Goal: Task Accomplishment & Management: Complete application form

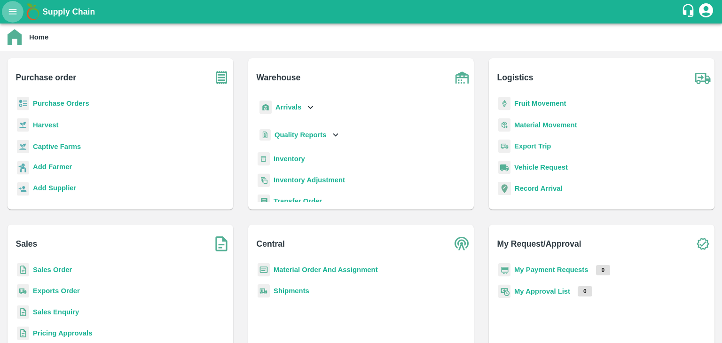
click at [11, 12] on icon "open drawer" at bounding box center [13, 11] width 8 height 5
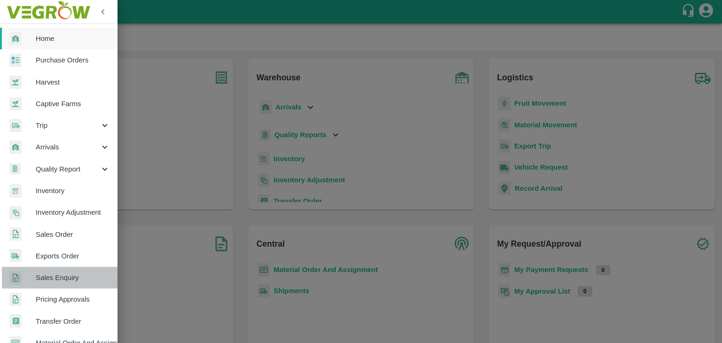
click at [83, 278] on span "Sales Enquiry" at bounding box center [73, 278] width 74 height 10
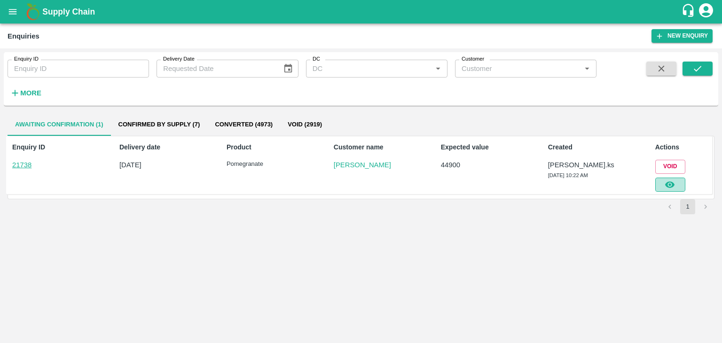
click at [672, 187] on icon "button" at bounding box center [669, 185] width 9 height 7
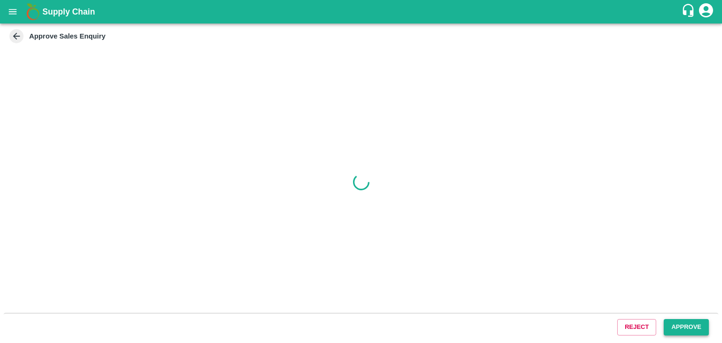
click at [686, 322] on button "Approve" at bounding box center [686, 327] width 45 height 16
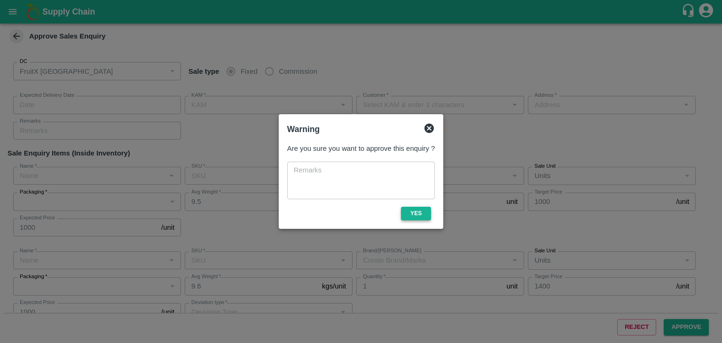
click at [421, 212] on button "Yes" at bounding box center [416, 214] width 30 height 14
type input "[DATE] 10:25 AM"
type input "[PERSON_NAME].ks"
type input "[PERSON_NAME]"
type input "I53, huskur fruits Market , Huskur , [GEOGRAPHIC_DATA] , [GEOGRAPHIC_DATA] ([GE…"
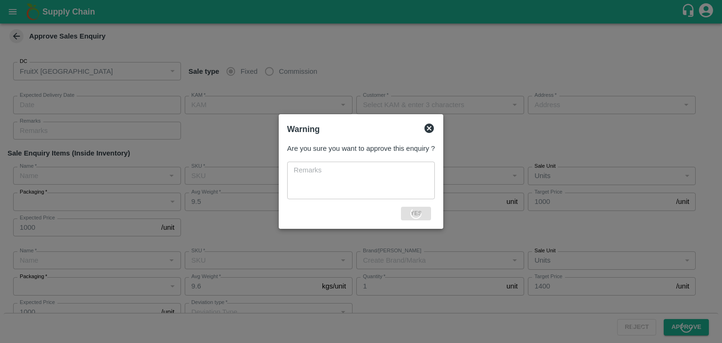
type input "Pomegranate"
type input "KA-PRM-220-250"
type input "NT"
type input "Pomegranate"
type input "MH-LP-180++"
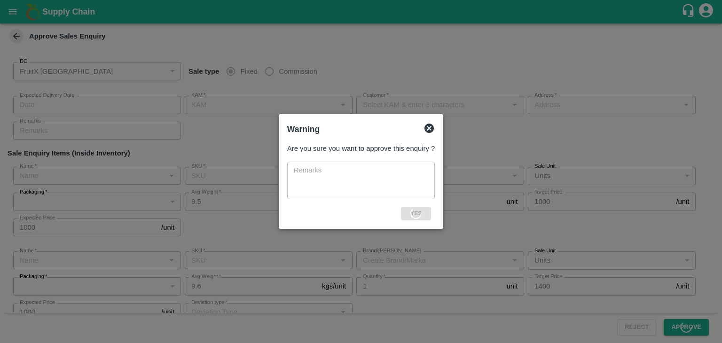
type input "LP TM"
type input "Others"
type input "Pomegranate"
type input "MH-LP-150++"
type input "LP NO MARK"
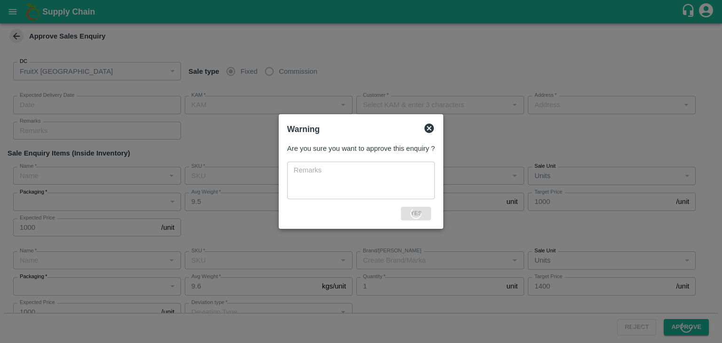
type input "Others"
type input "Pomegranate"
type input "MH-RYL-350-400"
type input "AP"
type input "Sale"
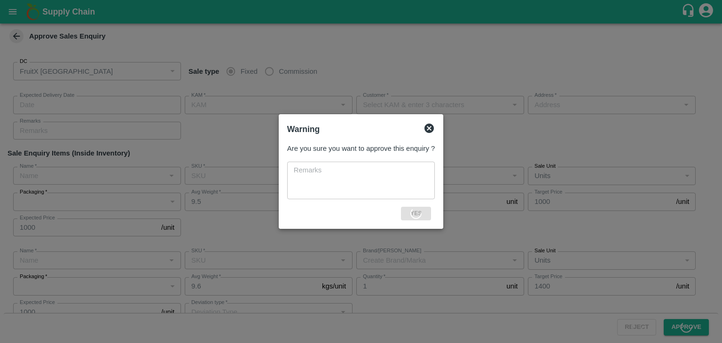
type input "Pomegranate"
type input "KA-LP-300++"
type input "LP GH"
type input "Sale"
type input "Pomegranate"
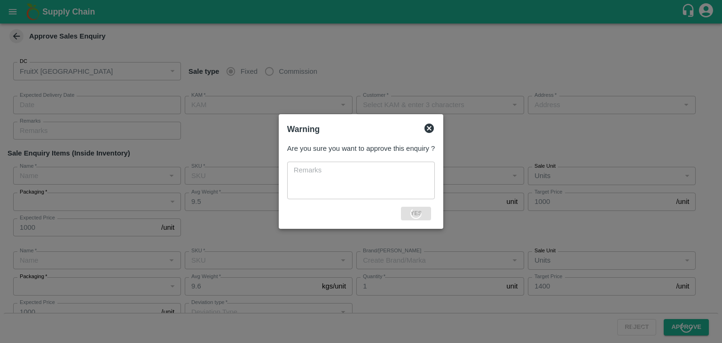
type input "KA-PRM-300-350"
type input "GL"
type input "Sale"
type input "Pomegranate"
type input "KA-LP-250++"
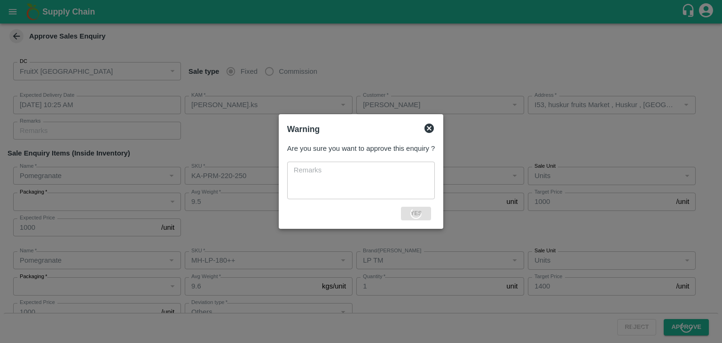
type input "LP VG6"
type input "Sale"
type input "Pomegranate"
type input "KA-PRM-220-250"
type input "Sale"
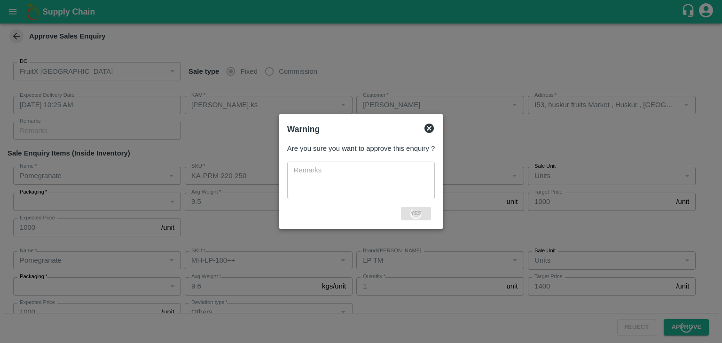
type input "Pomegranate"
type input "MH-RYL-150-180"
type input "RBL"
type input "Pomegranate"
type input "KA-PRM-100-150"
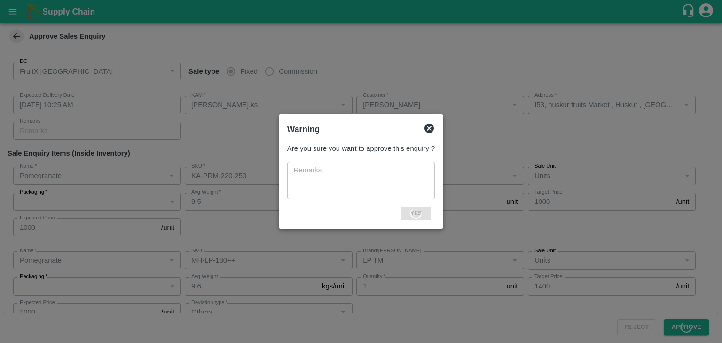
type input "GL"
type input "Pomegranate"
type input "KA-PRM-150-180"
type input "AS"
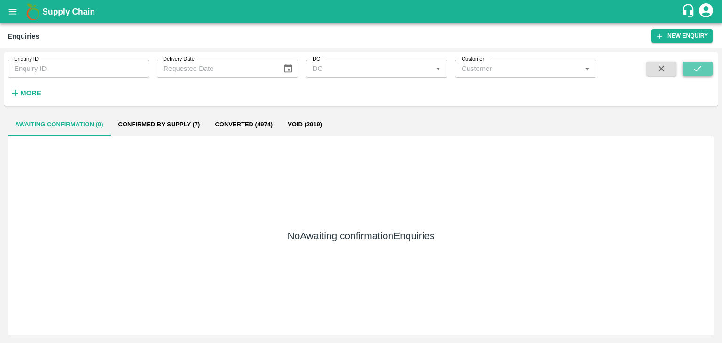
click at [690, 74] on button "submit" at bounding box center [698, 69] width 30 height 14
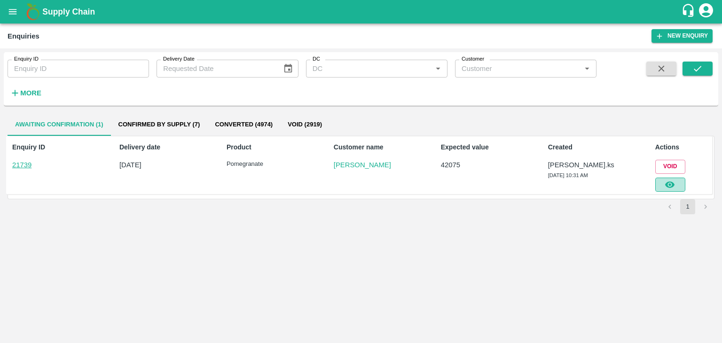
click at [681, 186] on button "button" at bounding box center [671, 185] width 30 height 14
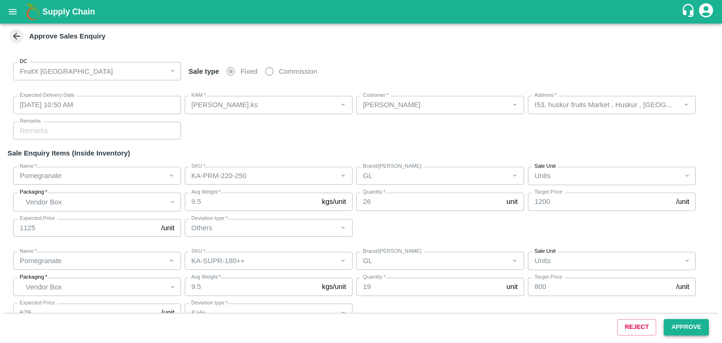
click at [688, 324] on button "Approve" at bounding box center [686, 327] width 45 height 16
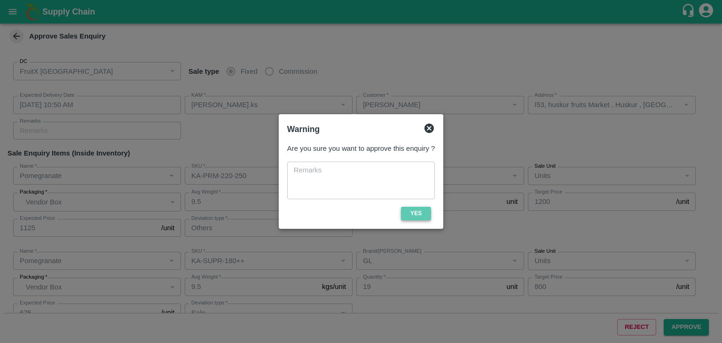
click at [419, 211] on button "Yes" at bounding box center [416, 214] width 30 height 14
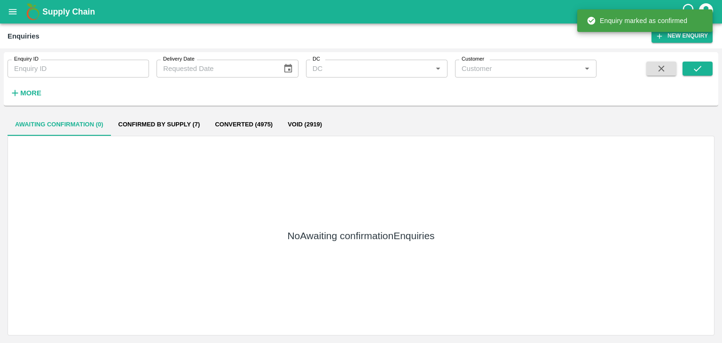
click at [696, 76] on span at bounding box center [698, 81] width 30 height 39
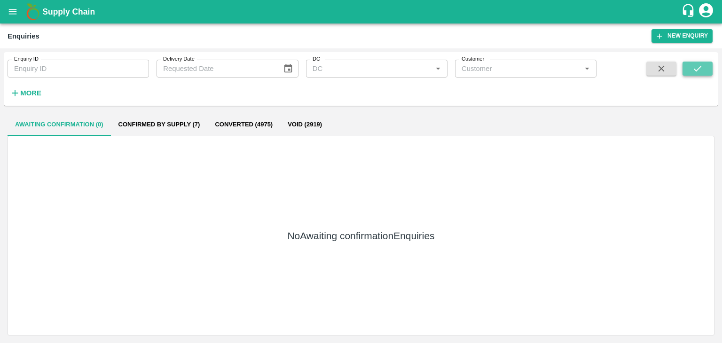
click at [697, 70] on icon "submit" at bounding box center [698, 69] width 8 height 6
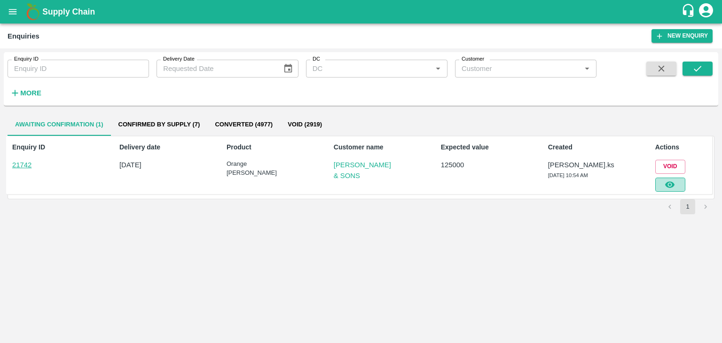
click at [675, 180] on icon "button" at bounding box center [670, 185] width 10 height 10
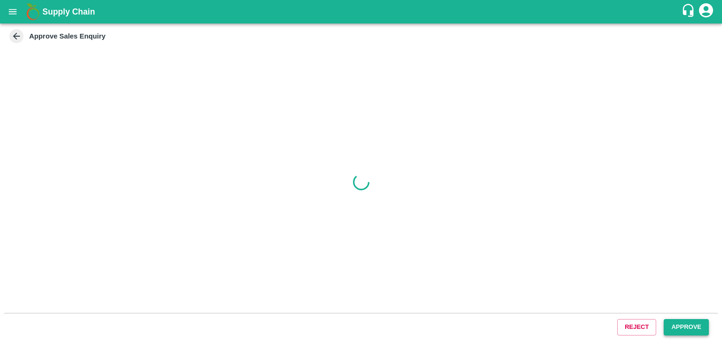
click at [680, 330] on button "Approve" at bounding box center [686, 327] width 45 height 16
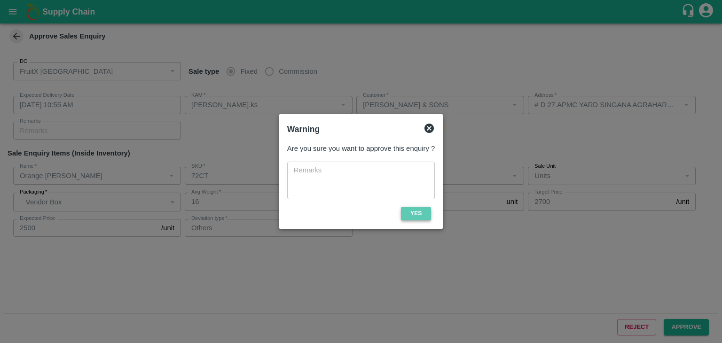
click at [421, 216] on button "Yes" at bounding box center [416, 214] width 30 height 14
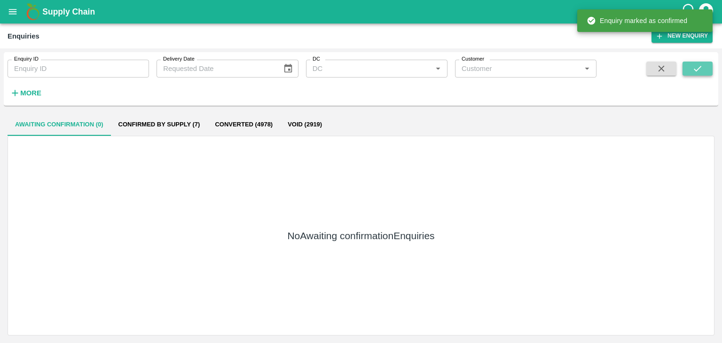
click at [695, 63] on icon "submit" at bounding box center [698, 68] width 10 height 10
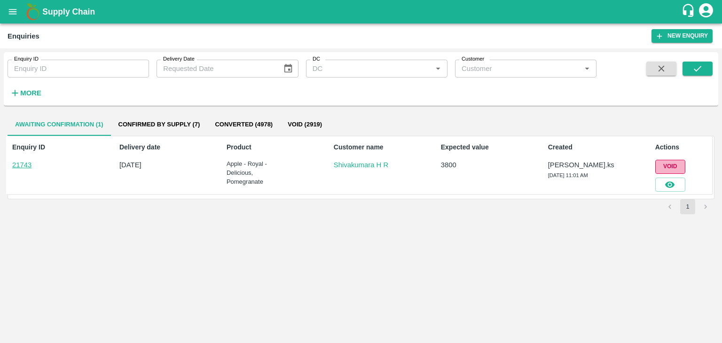
click at [673, 162] on button "Void" at bounding box center [671, 167] width 30 height 14
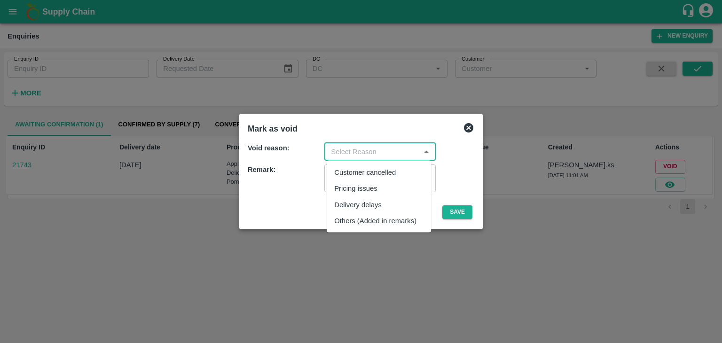
click at [407, 149] on input "input" at bounding box center [372, 152] width 90 height 12
click at [361, 218] on div "Others (Added in remarks)" at bounding box center [375, 220] width 82 height 10
type input "Others (Added in remarks)"
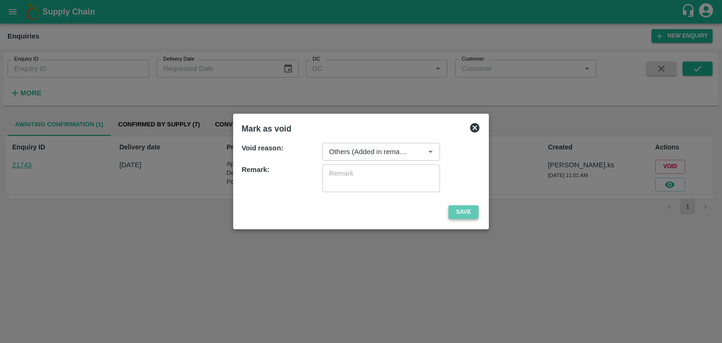
click at [465, 209] on button "Save" at bounding box center [464, 213] width 30 height 14
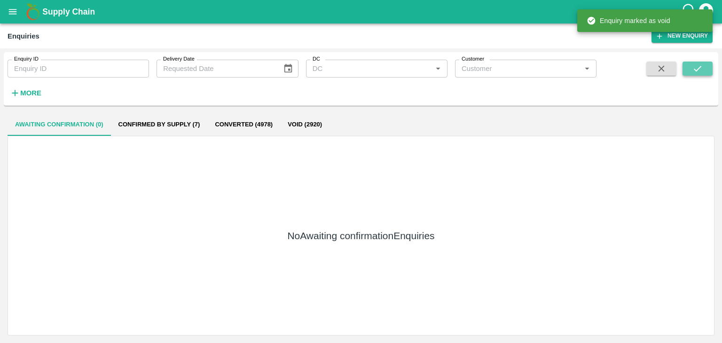
click at [695, 66] on icon "submit" at bounding box center [698, 68] width 10 height 10
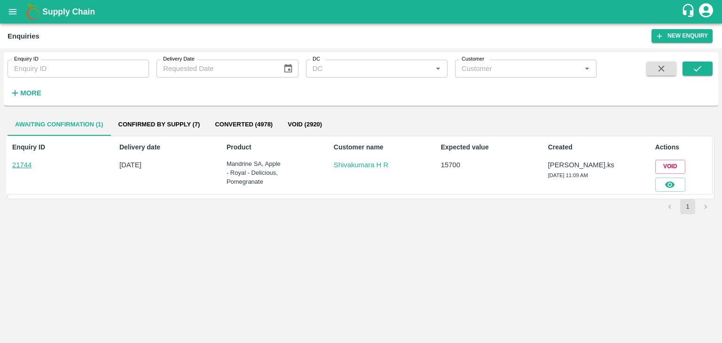
click at [676, 176] on div at bounding box center [669, 183] width 34 height 18
click at [673, 178] on button "button" at bounding box center [671, 185] width 30 height 14
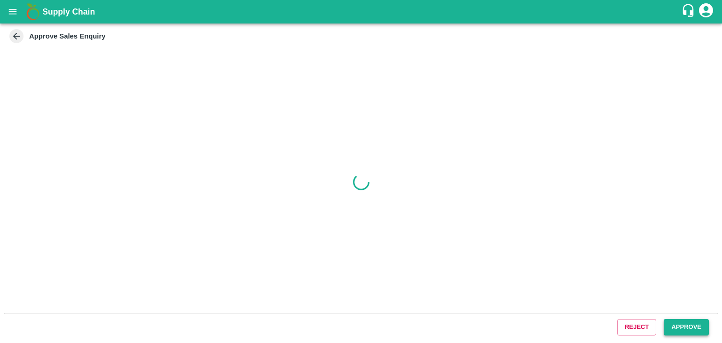
click at [680, 324] on button "Approve" at bounding box center [686, 327] width 45 height 16
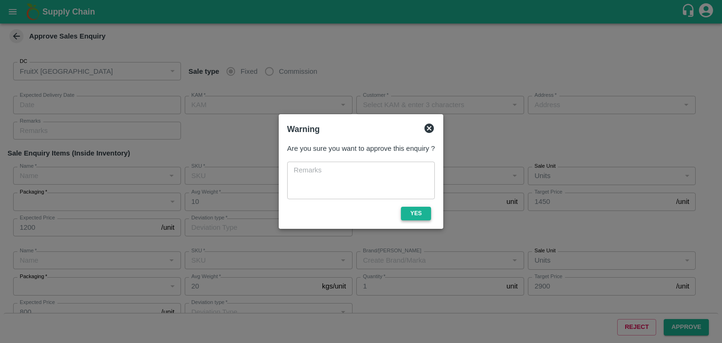
click at [426, 215] on button "Yes" at bounding box center [416, 214] width 30 height 14
type input "[DATE] 11:15 AM"
type input "[PERSON_NAME].ks"
type input "Shivakumara H R"
type input "[STREET_ADDRESS]"
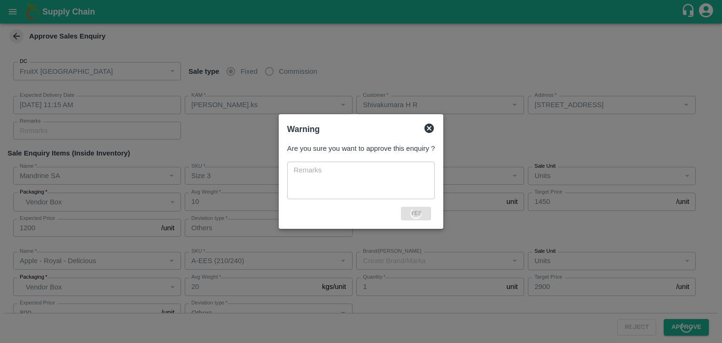
type input "Mandrine SA"
type input "Size 3"
type input "LP"
type input "Others"
type input "Apple - Royal - Delicious"
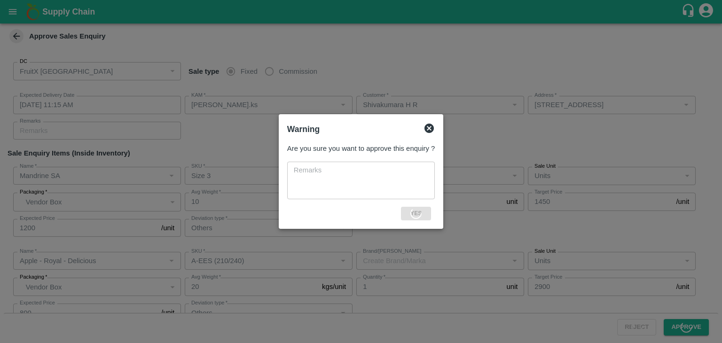
type input "A-EES (210/240)"
type input "Others"
type input "Apple - Royal - Delicious"
type input "A-EES (210/240)"
type input "Others"
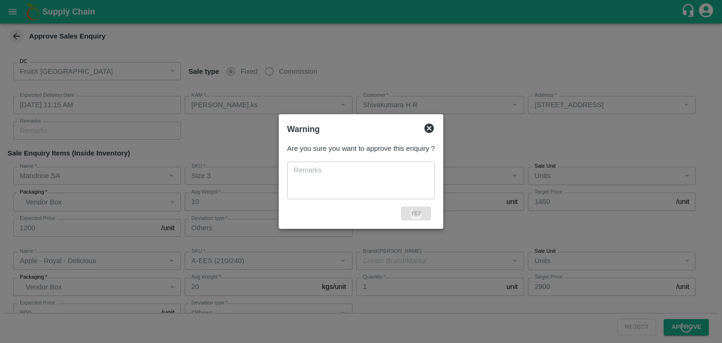
type input "Pomegranate"
type input "KA-PRM-100-150"
type input "GL"
type input "Others"
type input "Apple - Royal - Delicious"
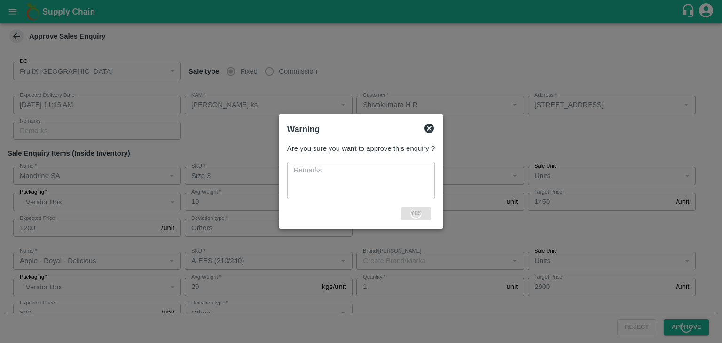
type input "SHIM-EES-ROYL"
type input "LP4 VKO"
type input "Others"
type input "Pomegranate"
type input "KA-Loose A"
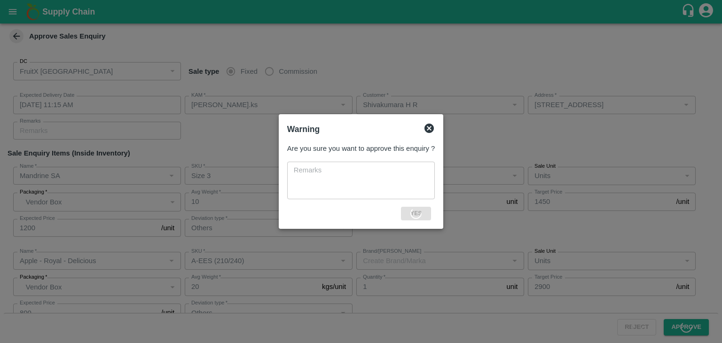
type input "LP MBK2"
type input "Pomegranate"
type input "KA-PRM-180-220"
type input "GL"
type input "Others"
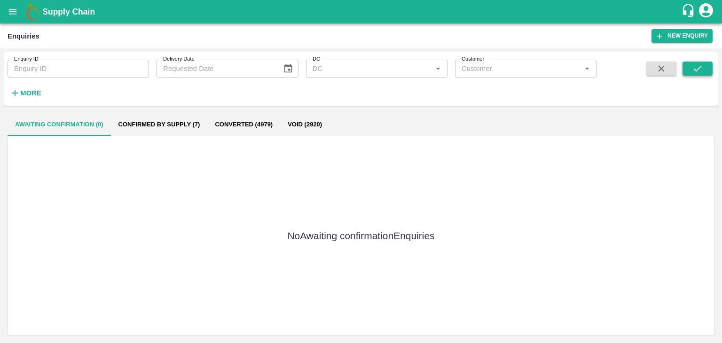
click at [698, 68] on icon "submit" at bounding box center [698, 68] width 10 height 10
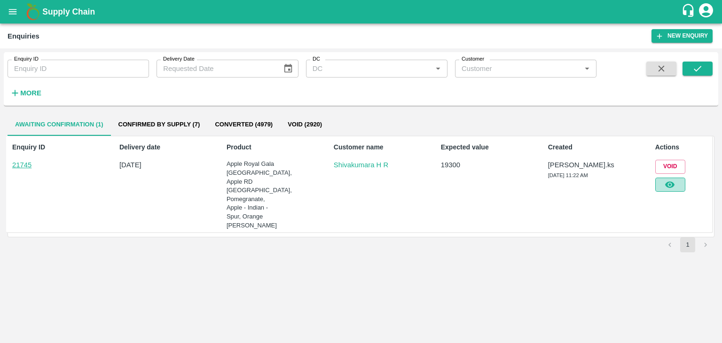
click at [666, 188] on icon "button" at bounding box center [670, 185] width 10 height 10
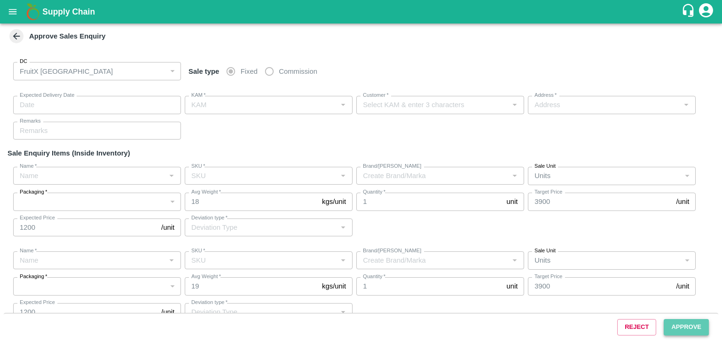
click at [692, 333] on button "Approve" at bounding box center [686, 327] width 45 height 16
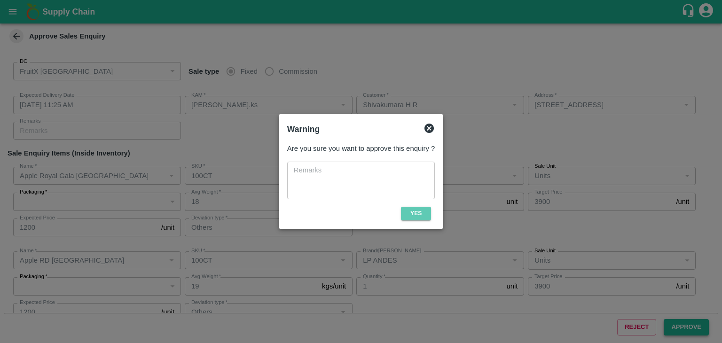
type input "[DATE] 11:25 AM"
type input "[PERSON_NAME].ks"
type input "Shivakumara H R"
type input "[STREET_ADDRESS]"
type input "Apple Royal Gala [GEOGRAPHIC_DATA]"
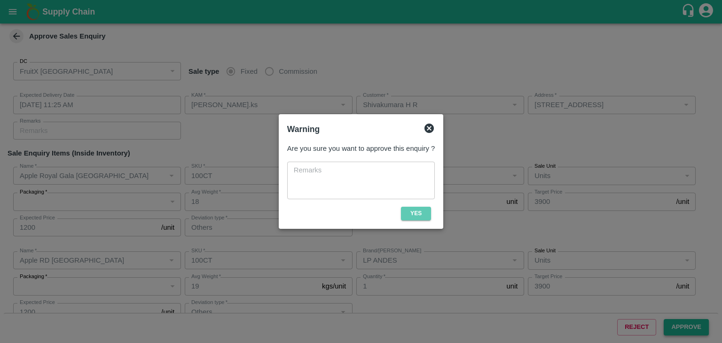
type input "100CT"
type input "LP"
type input "Others"
type input "Apple RD [GEOGRAPHIC_DATA]"
type input "100CT"
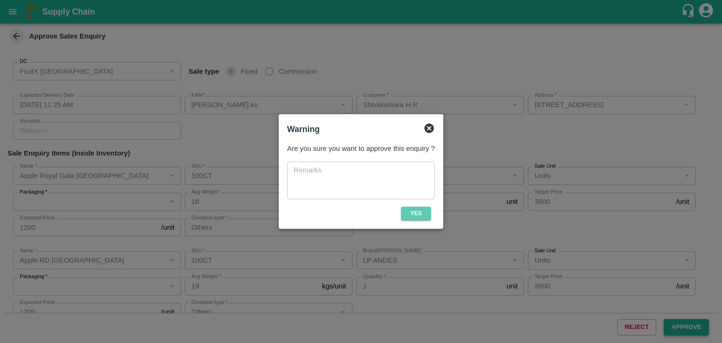
type input "LP ANDES"
type input "Others"
type input "Pomegranate"
type input "MH-RYL-250-300"
type input "SP"
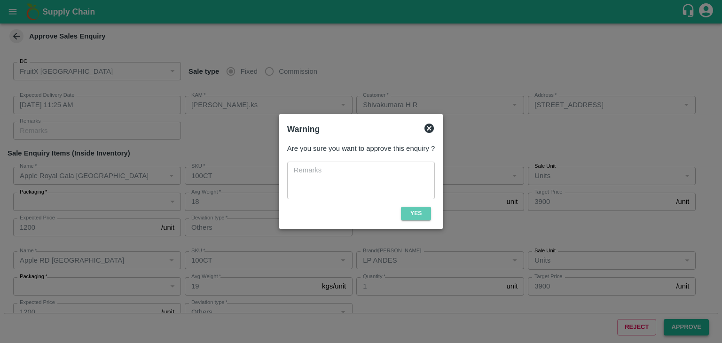
type input "Others"
type input "Apple - Indian - Spur"
type input "A-S (150)"
type input "Pomegranate"
type input "KA-LP-180++"
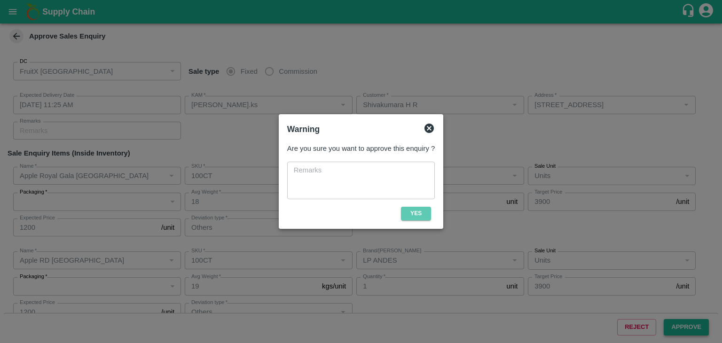
type input "LP AMS"
type input "Others"
type input "Orange [PERSON_NAME]"
type input "88CT"
type input "LP [PERSON_NAME]"
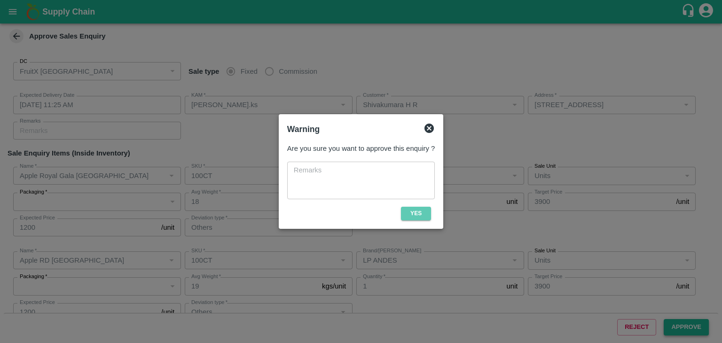
type input "Others"
type input "Orange [PERSON_NAME]"
type input "105 CT"
type input "LP [PERSON_NAME]"
type input "Others"
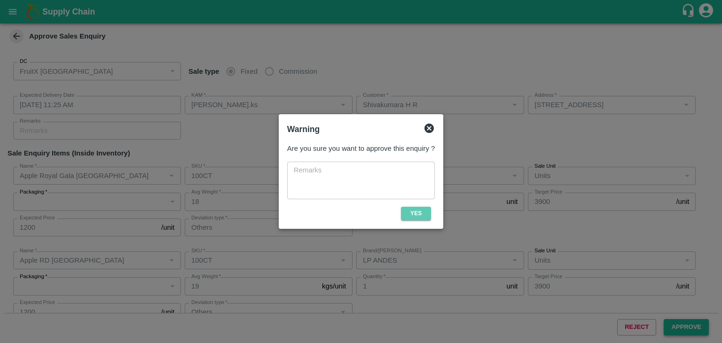
click at [414, 211] on button "Yes" at bounding box center [416, 214] width 30 height 14
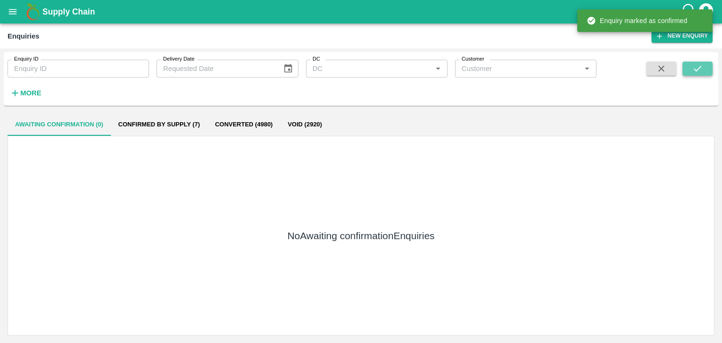
click at [691, 67] on button "submit" at bounding box center [698, 69] width 30 height 14
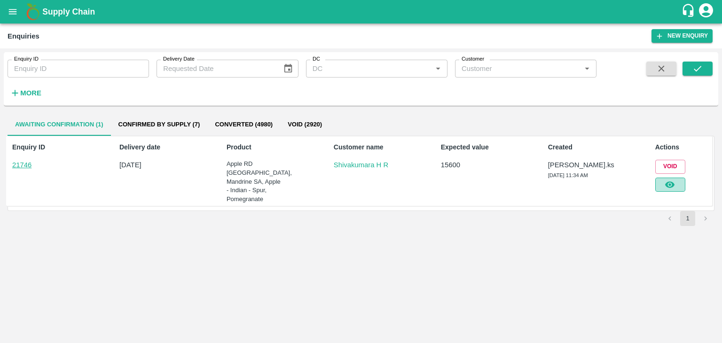
click at [664, 185] on button "button" at bounding box center [671, 185] width 30 height 14
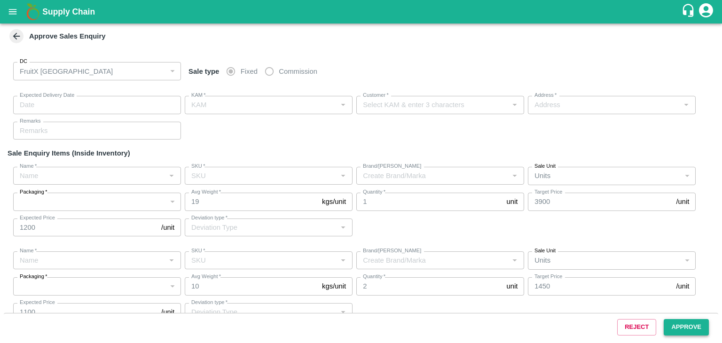
click at [684, 327] on button "Approve" at bounding box center [686, 327] width 45 height 16
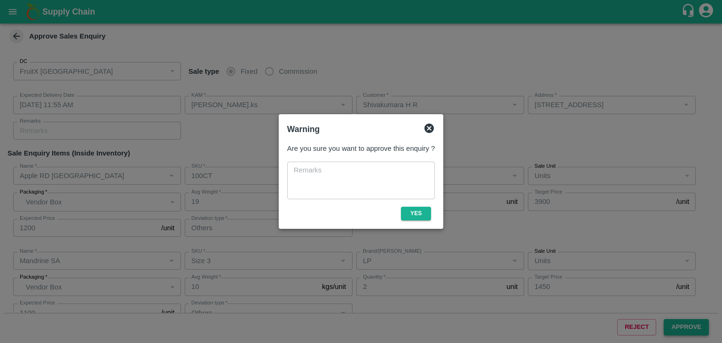
type input "[DATE] 11:55 AM"
type input "[PERSON_NAME].ks"
type input "Shivakumara H R"
type input "[STREET_ADDRESS]"
type input "Apple RD [GEOGRAPHIC_DATA]"
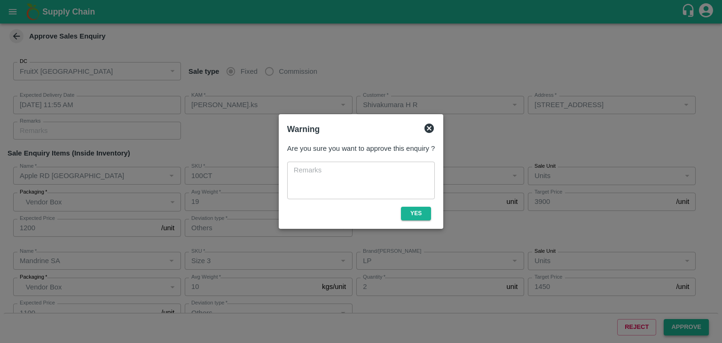
type input "100CT"
type input "LP ANDES"
type input "Others"
type input "Mandrine SA"
type input "Size 3"
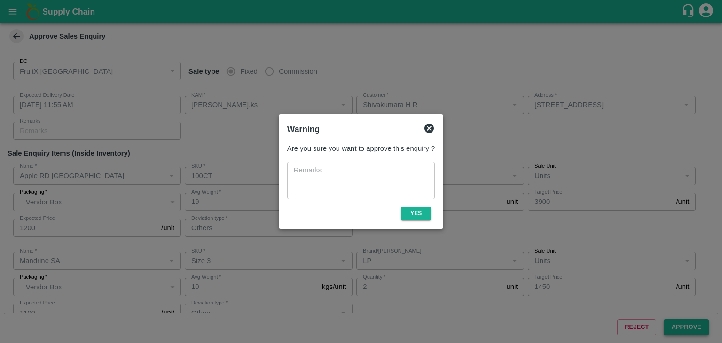
type input "LP"
type input "Others"
type input "Apple - Indian - Spur"
type input "A-M (125)"
type input "Sale"
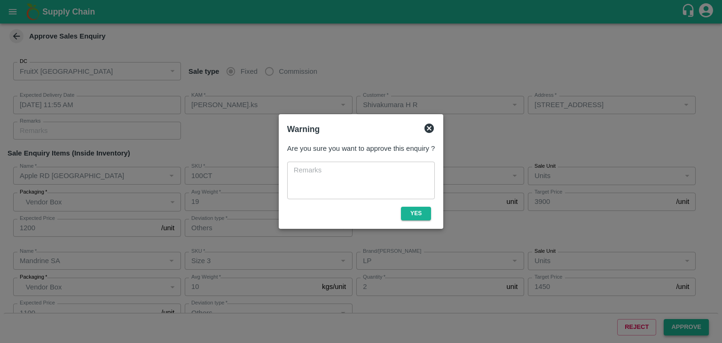
type input "Pomegranate"
type input "KA-PRM-220-250"
type input "GL"
type input "Others"
type input "Pomegranate"
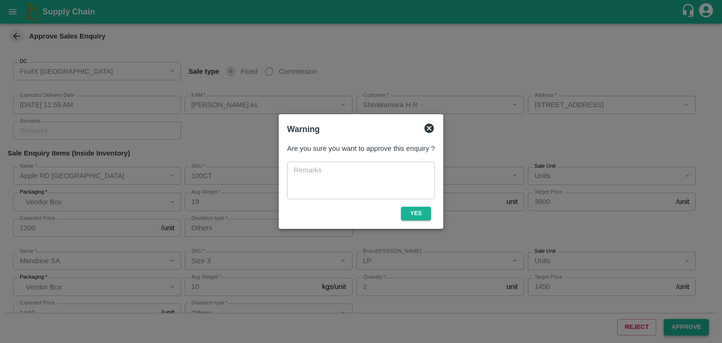
type input "KA-PRM-180-220"
type input "GL"
type input "Others"
click at [421, 209] on button "Yes" at bounding box center [416, 214] width 30 height 14
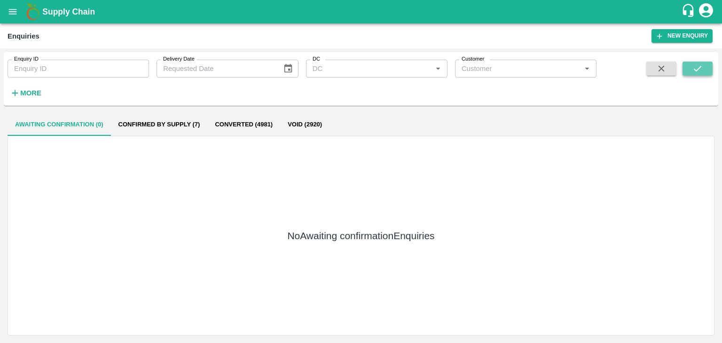
click at [701, 68] on icon "submit" at bounding box center [698, 68] width 10 height 10
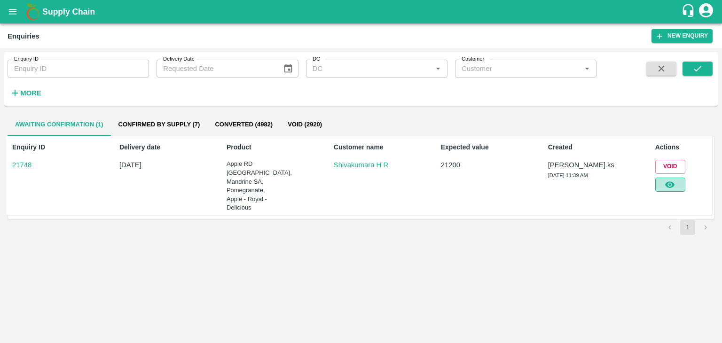
click at [672, 187] on icon "button" at bounding box center [670, 185] width 10 height 10
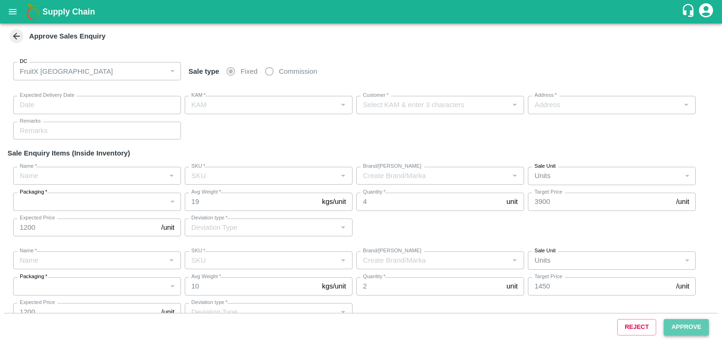
click at [688, 328] on button "Approve" at bounding box center [686, 327] width 45 height 16
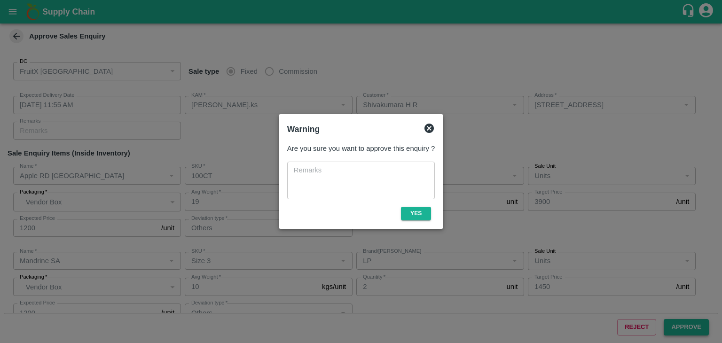
type input "[DATE] 11:55 AM"
type input "[PERSON_NAME].ks"
type input "Shivakumara H R"
type input "[STREET_ADDRESS]"
type input "Apple RD [GEOGRAPHIC_DATA]"
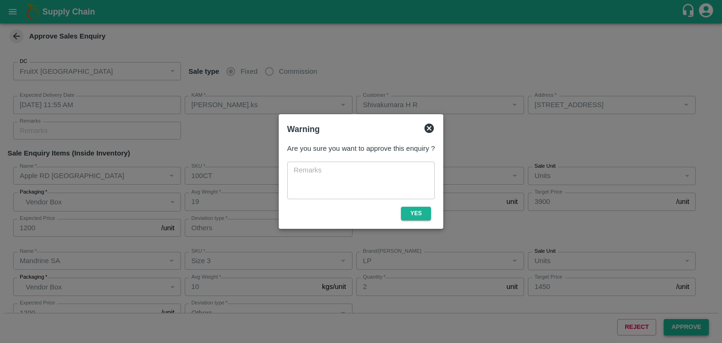
type input "100CT"
type input "LP ANDES"
type input "Others"
type input "Mandrine SA"
type input "Size 3"
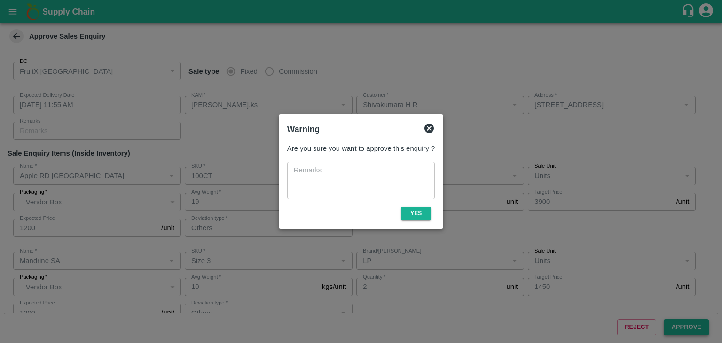
type input "LP"
type input "Others"
type input "Pomegranate"
type input "KA-PRM-220-250"
type input "GL"
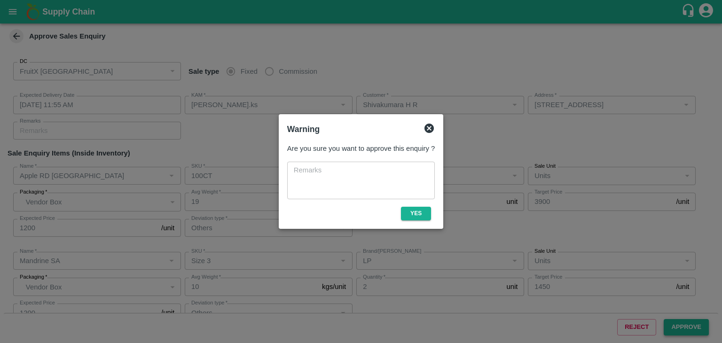
type input "Others"
type input "Apple - Royal - Delicious"
type input "SHIM-EES-ROYL"
type input "LP VG2"
type input "Others"
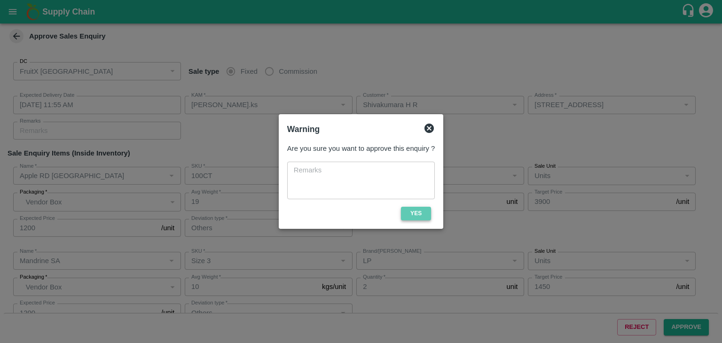
click at [408, 211] on button "Yes" at bounding box center [416, 214] width 30 height 14
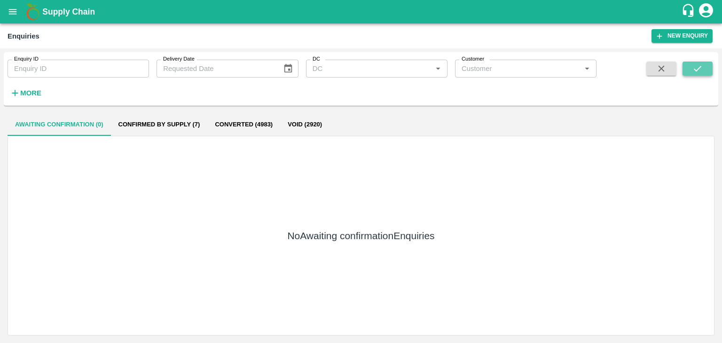
click at [694, 67] on icon "submit" at bounding box center [698, 68] width 10 height 10
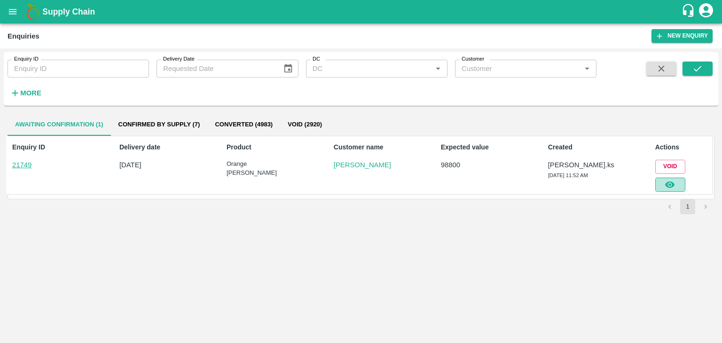
click at [672, 182] on icon "button" at bounding box center [669, 185] width 9 height 7
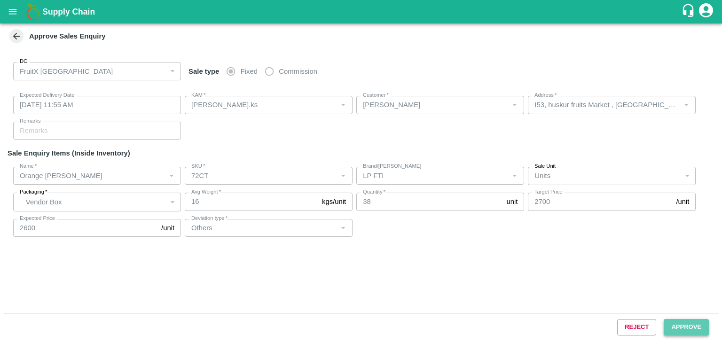
click at [689, 321] on button "Approve" at bounding box center [686, 327] width 45 height 16
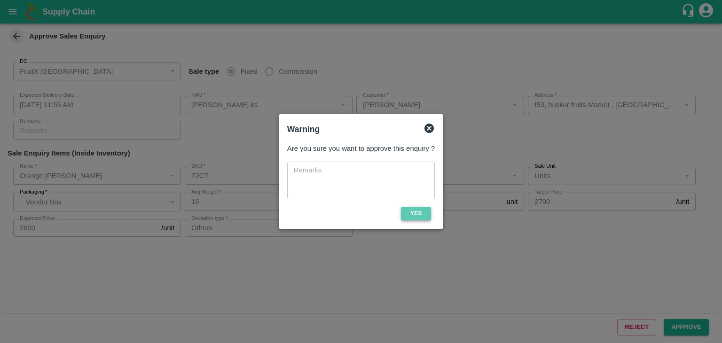
click at [409, 207] on button "Yes" at bounding box center [416, 214] width 30 height 14
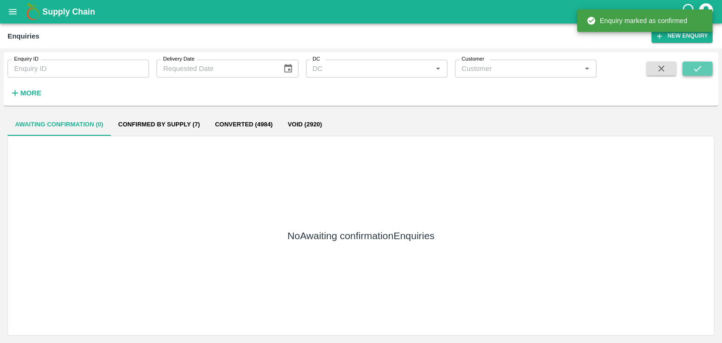
click at [689, 71] on button "submit" at bounding box center [698, 69] width 30 height 14
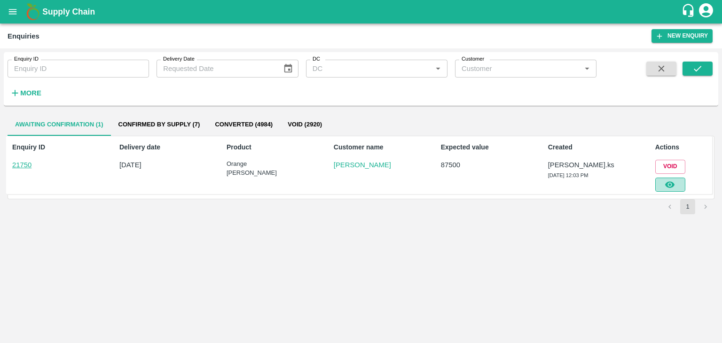
click at [672, 185] on icon "button" at bounding box center [670, 185] width 10 height 10
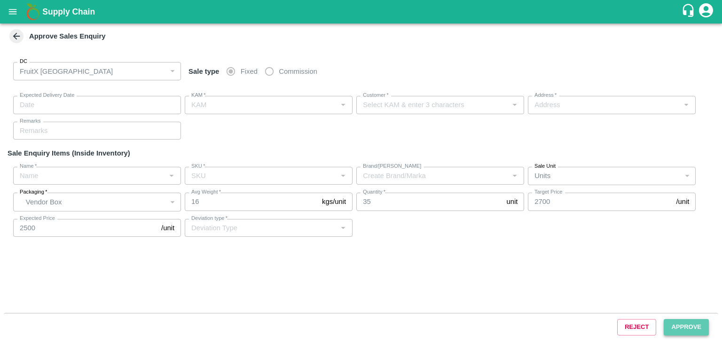
click at [684, 323] on button "Approve" at bounding box center [686, 327] width 45 height 16
type input "[DATE] 12:10 PM"
type input "[PERSON_NAME].ks"
type input "[PERSON_NAME]"
type input "[STREET_ADDRESS][PERSON_NAME]"
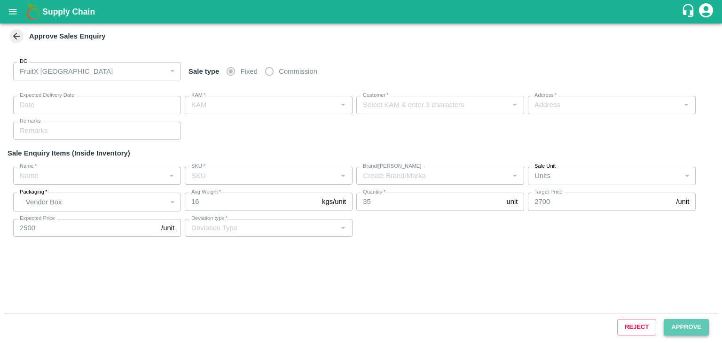
type input "Orange [PERSON_NAME]"
type input "72CT"
type input "LP FTI"
type input "Others"
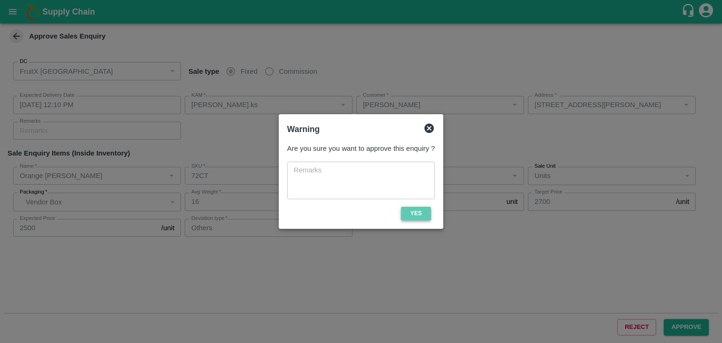
click at [417, 214] on button "Yes" at bounding box center [416, 214] width 30 height 14
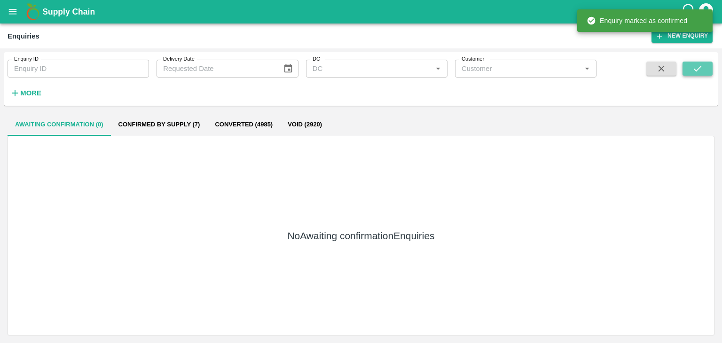
click at [704, 66] on button "submit" at bounding box center [698, 69] width 30 height 14
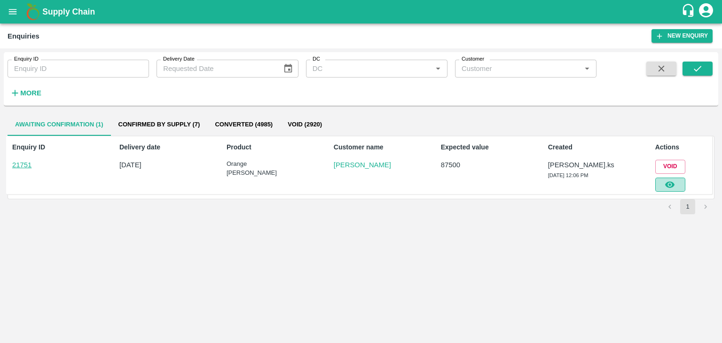
click at [677, 179] on button "button" at bounding box center [671, 185] width 30 height 14
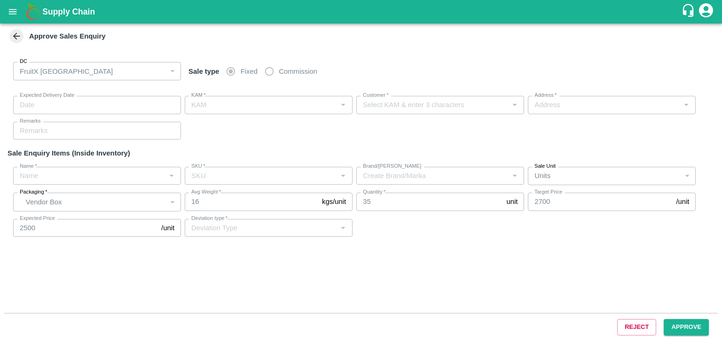
type input "[DATE] 12:15 PM"
type input "[PERSON_NAME].ks"
type input "[PERSON_NAME]"
type input "[STREET_ADDRESS][PERSON_NAME]"
type input "Orange [PERSON_NAME]"
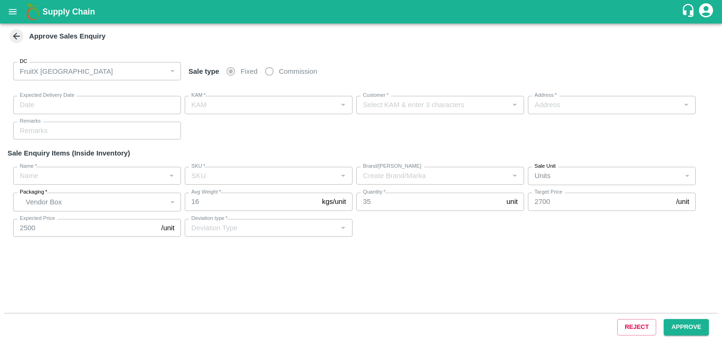
type input "72CT"
type input "LP FTI"
type input "Others"
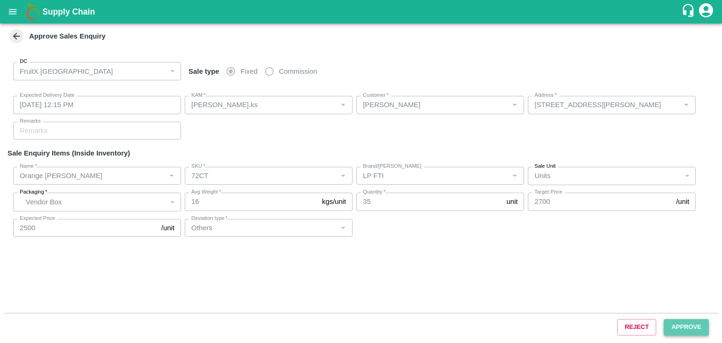
click at [692, 322] on button "Approve" at bounding box center [686, 327] width 45 height 16
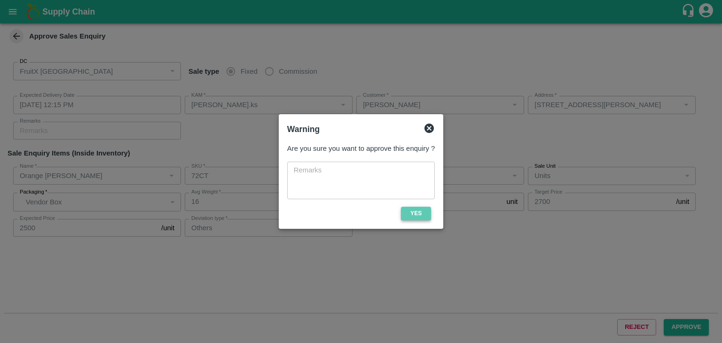
click at [409, 216] on button "Yes" at bounding box center [416, 214] width 30 height 14
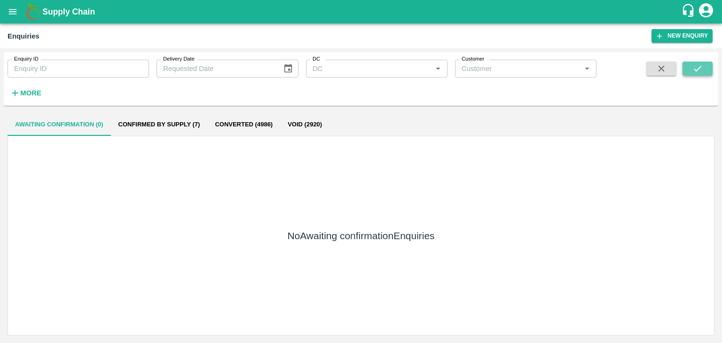
click at [705, 70] on button "submit" at bounding box center [698, 69] width 30 height 14
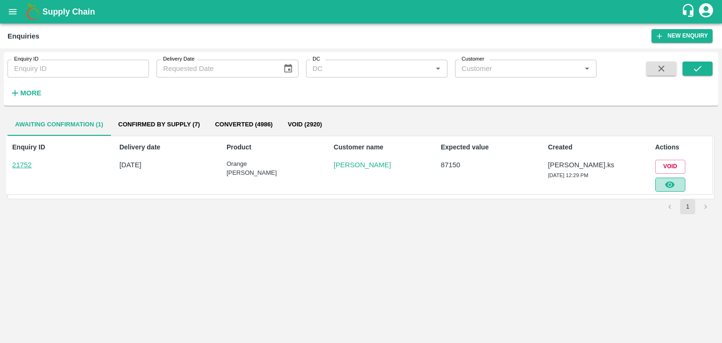
click at [665, 184] on icon "button" at bounding box center [670, 185] width 10 height 10
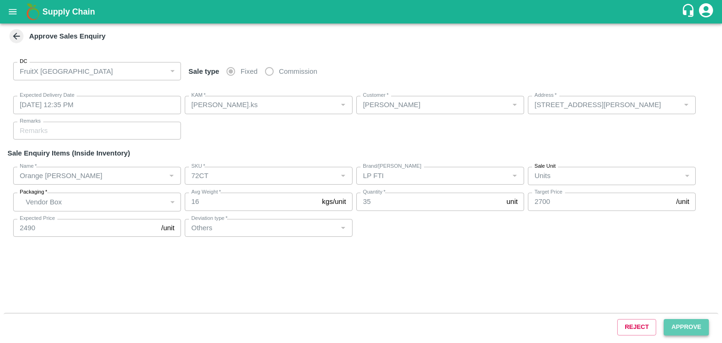
click at [690, 333] on button "Approve" at bounding box center [686, 327] width 45 height 16
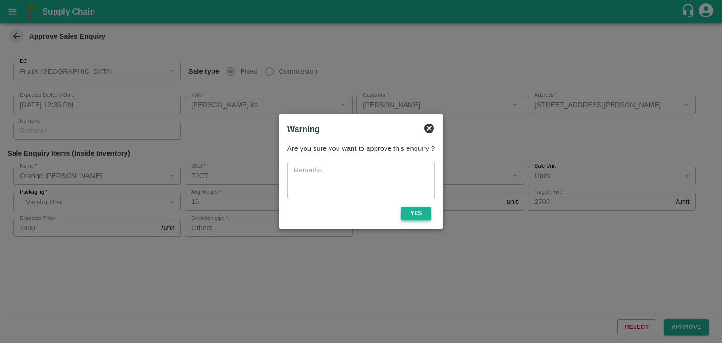
click at [421, 216] on button "Yes" at bounding box center [416, 214] width 30 height 14
